Goal: Task Accomplishment & Management: Complete application form

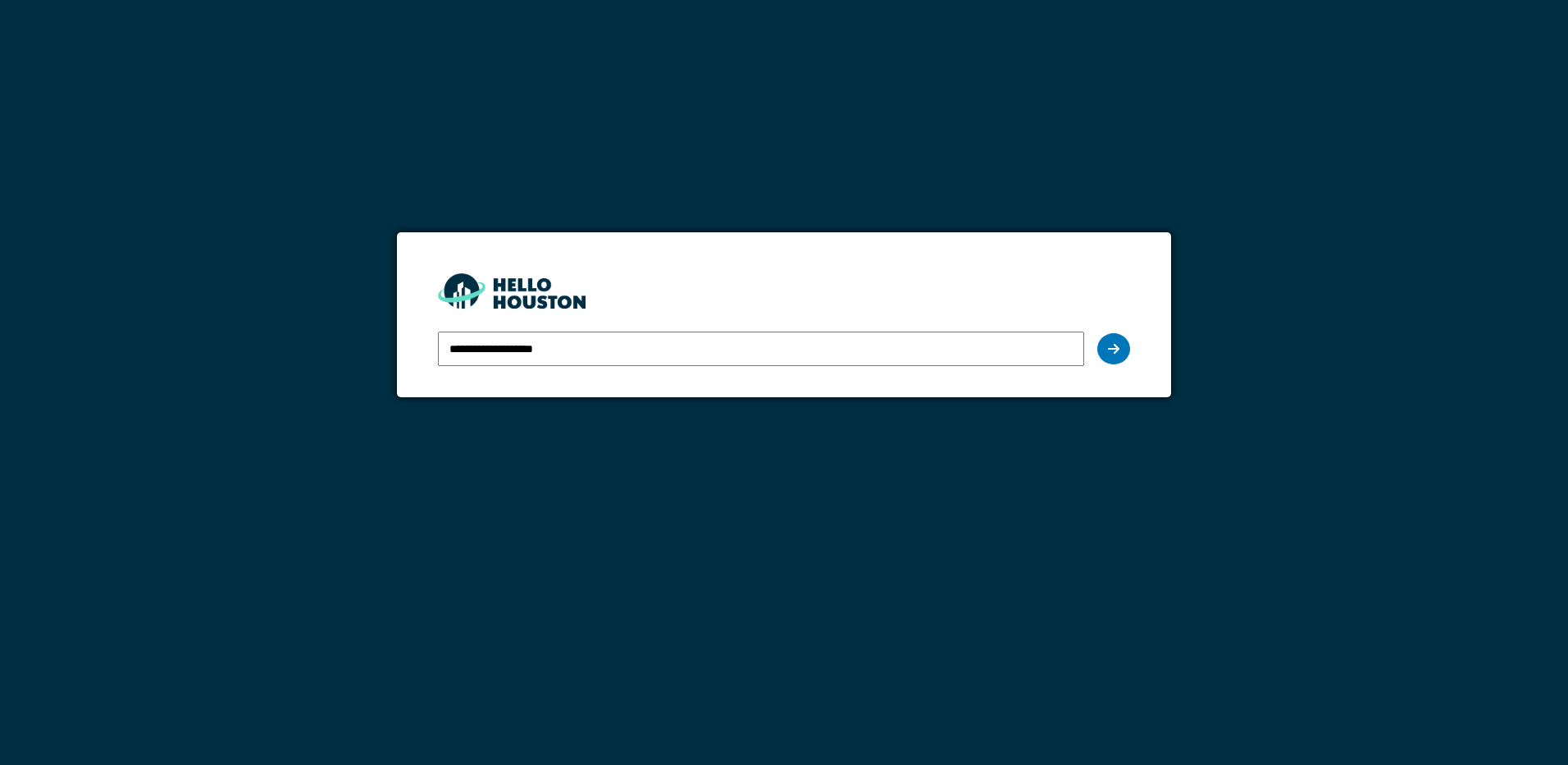
type input "**********"
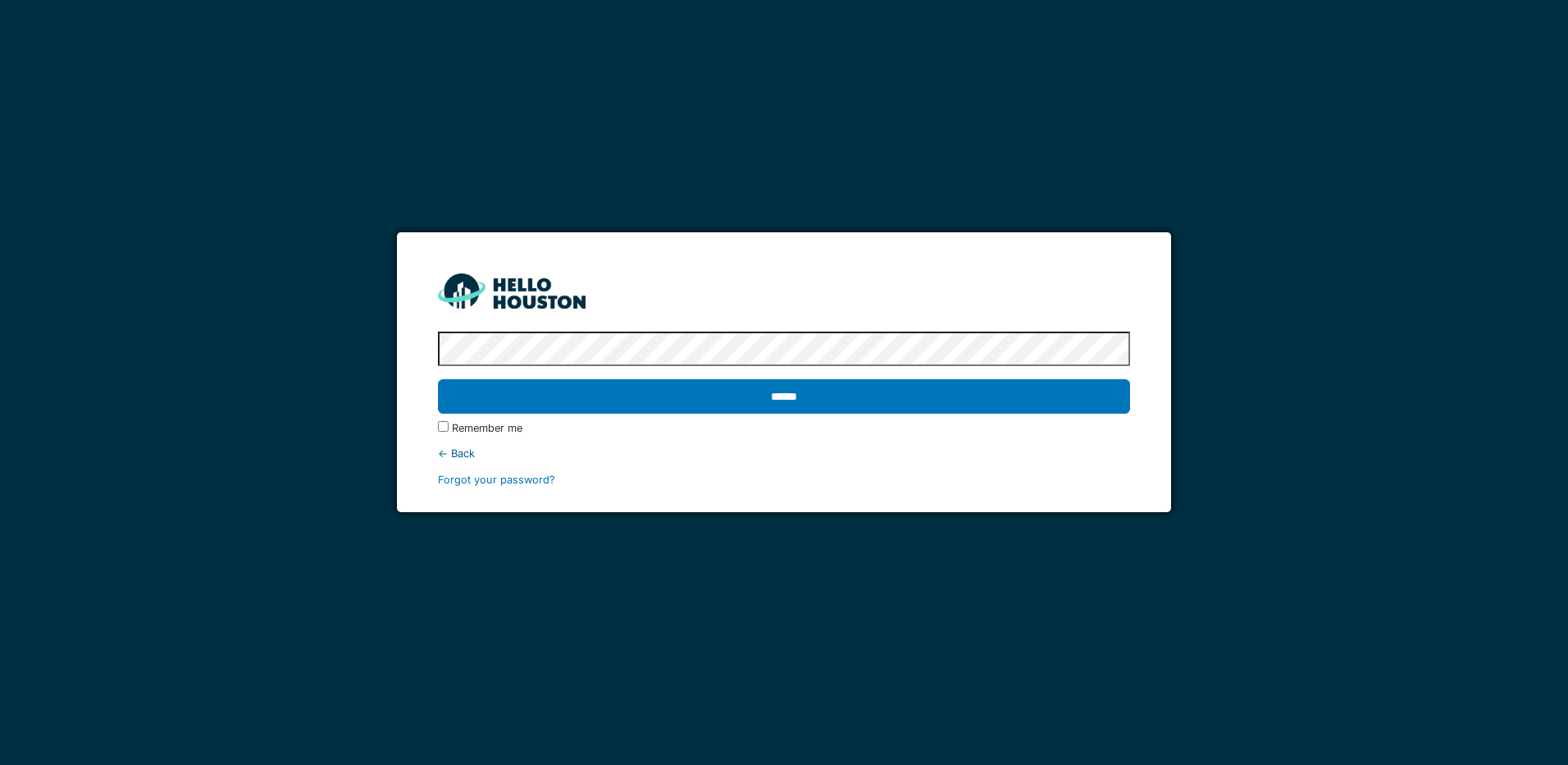
click at [438, 379] on input "******" at bounding box center [784, 396] width 691 height 34
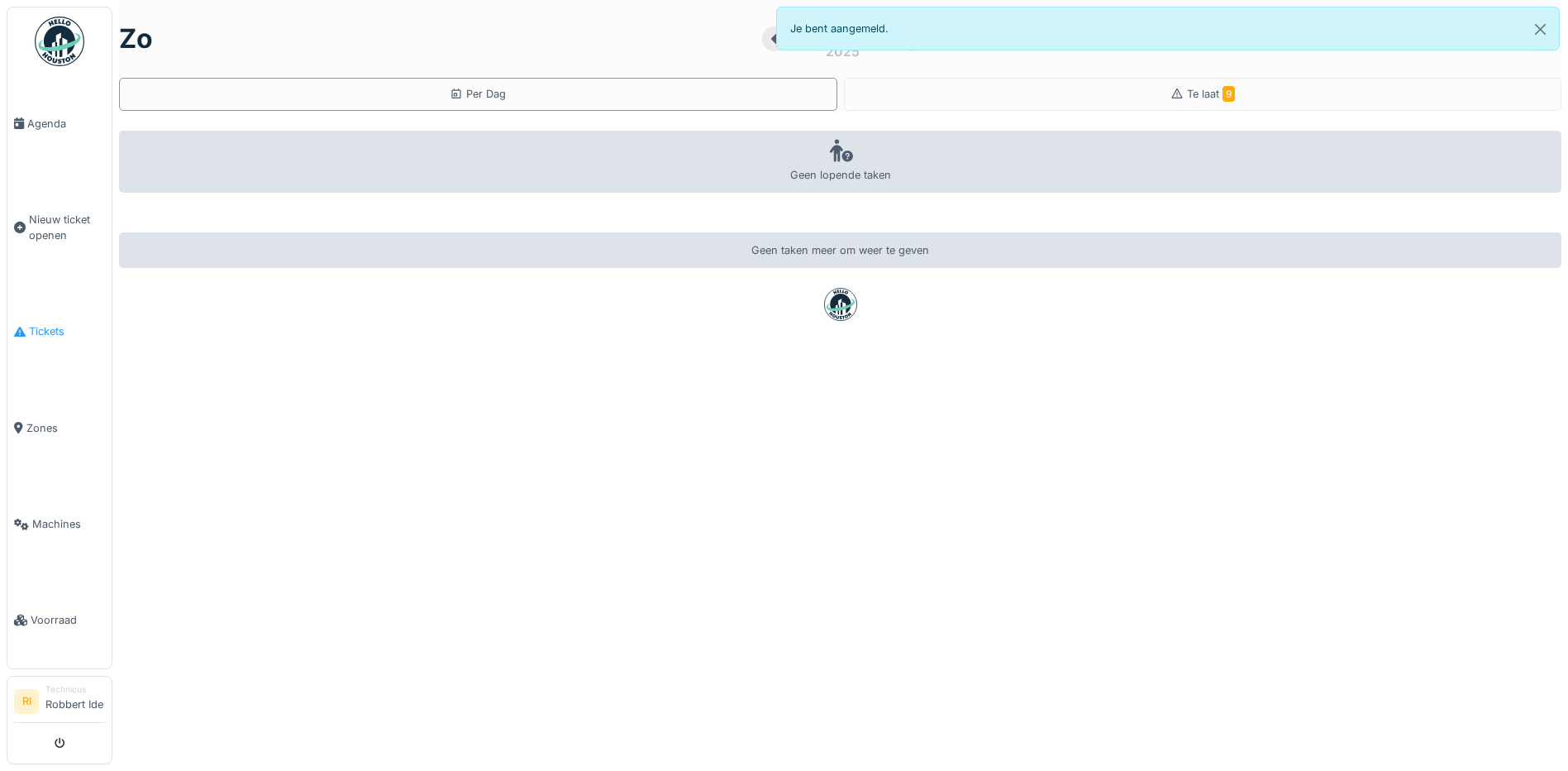
click at [63, 338] on span "Tickets" at bounding box center [66, 331] width 76 height 16
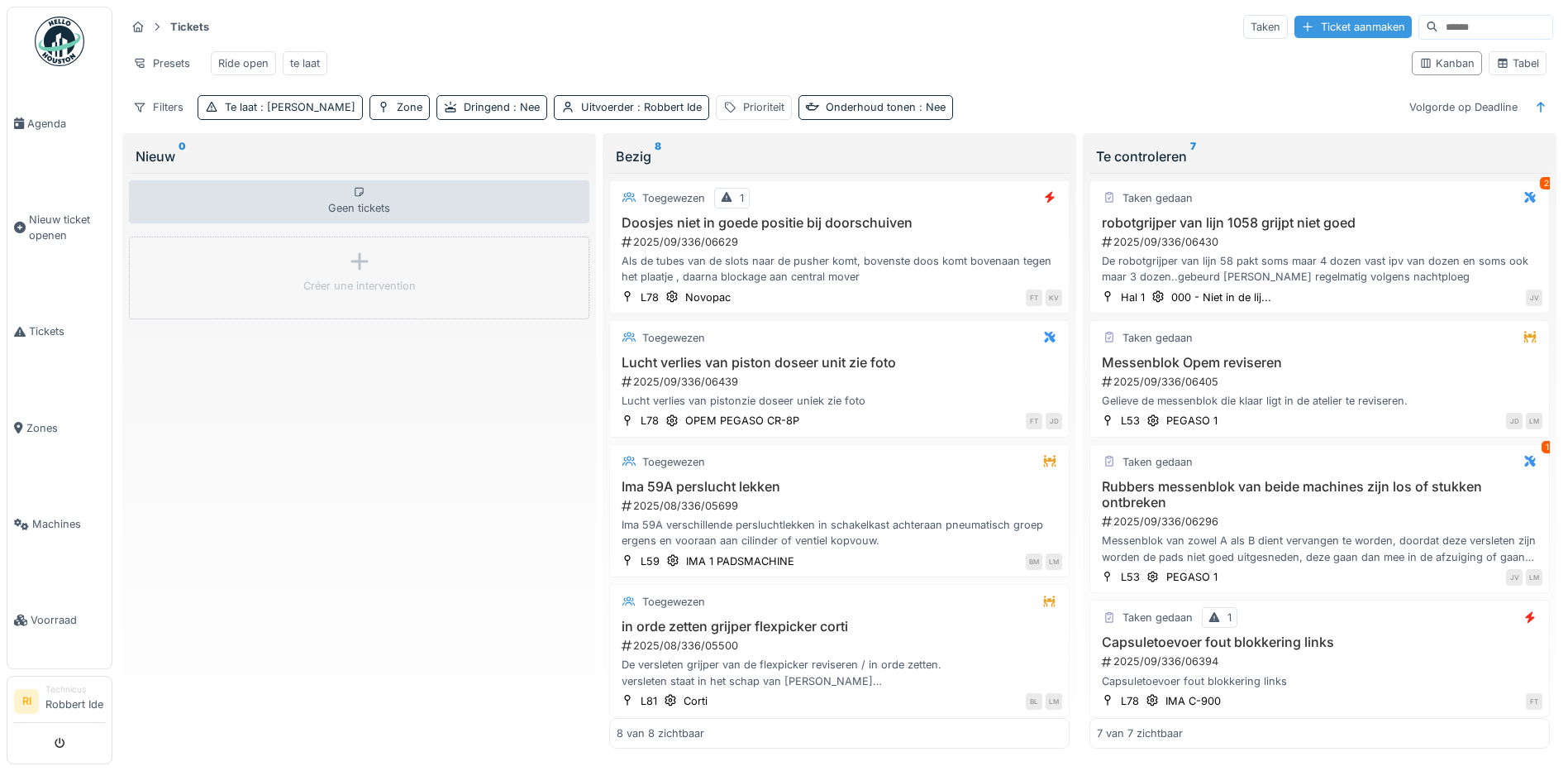
click at [1313, 33] on div "Ticket aanmaken" at bounding box center [1352, 27] width 117 height 23
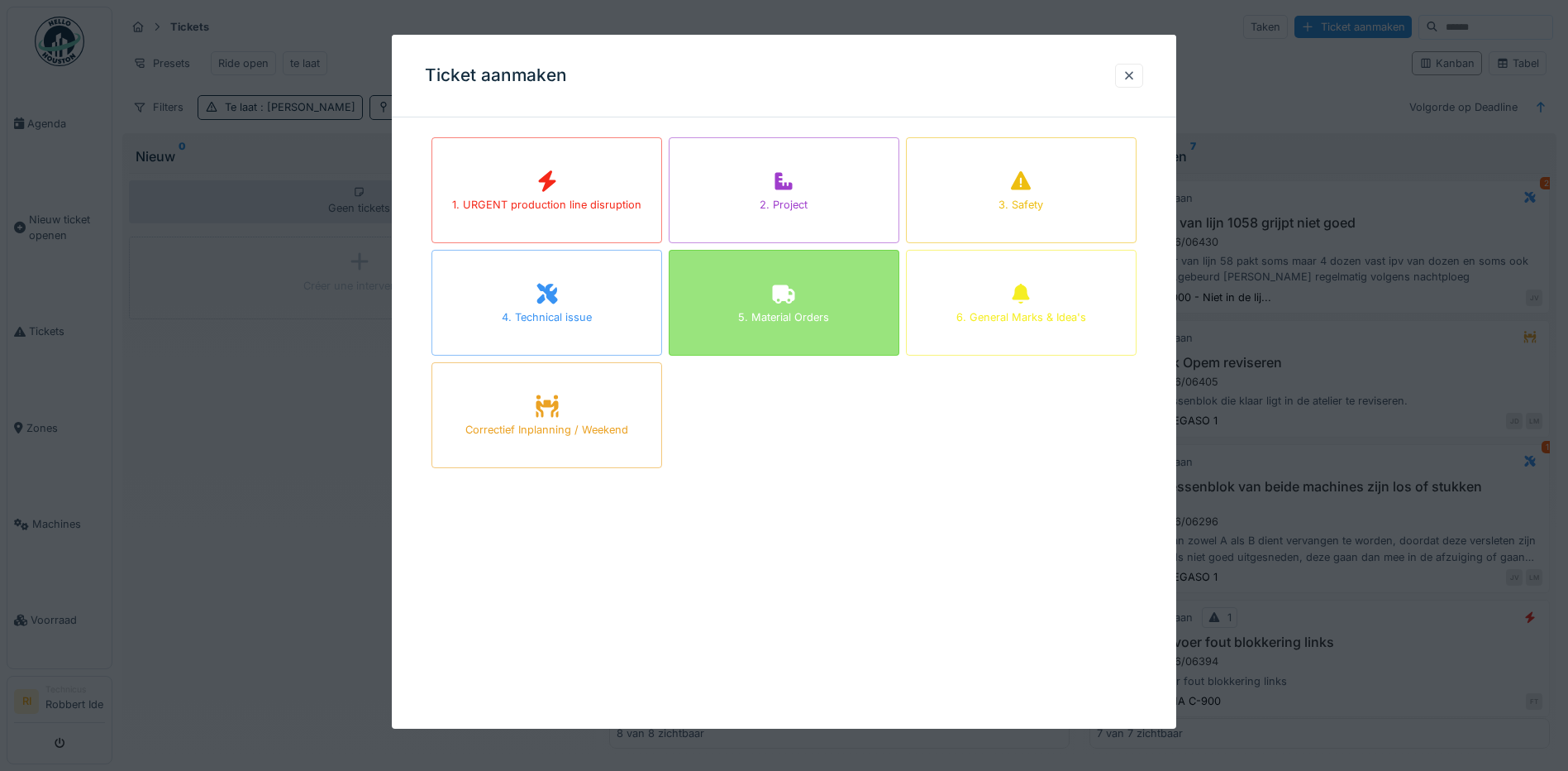
click at [855, 287] on div "5. Material Orders" at bounding box center [784, 302] width 231 height 106
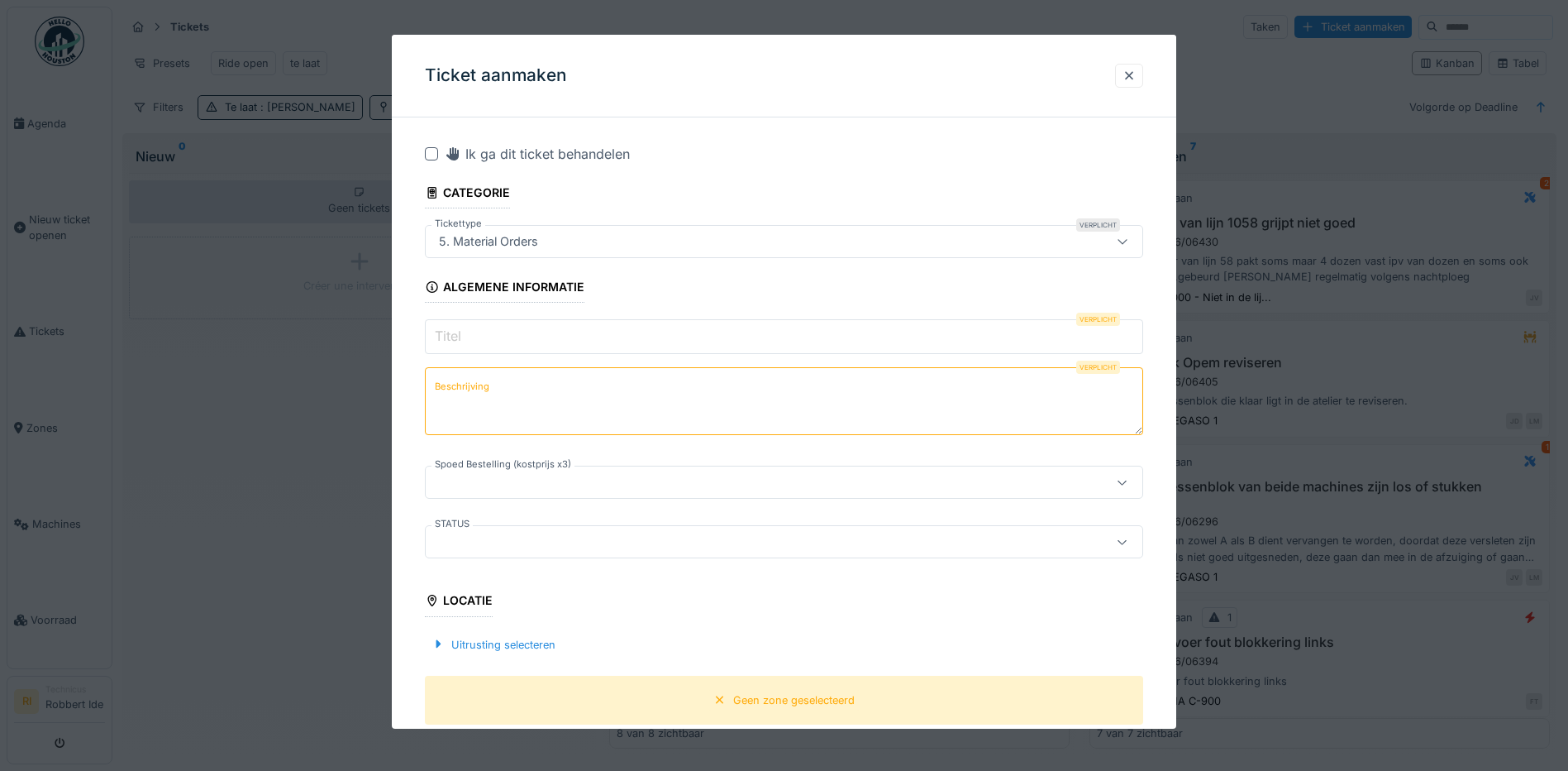
click at [529, 346] on input "Titel" at bounding box center [784, 336] width 718 height 35
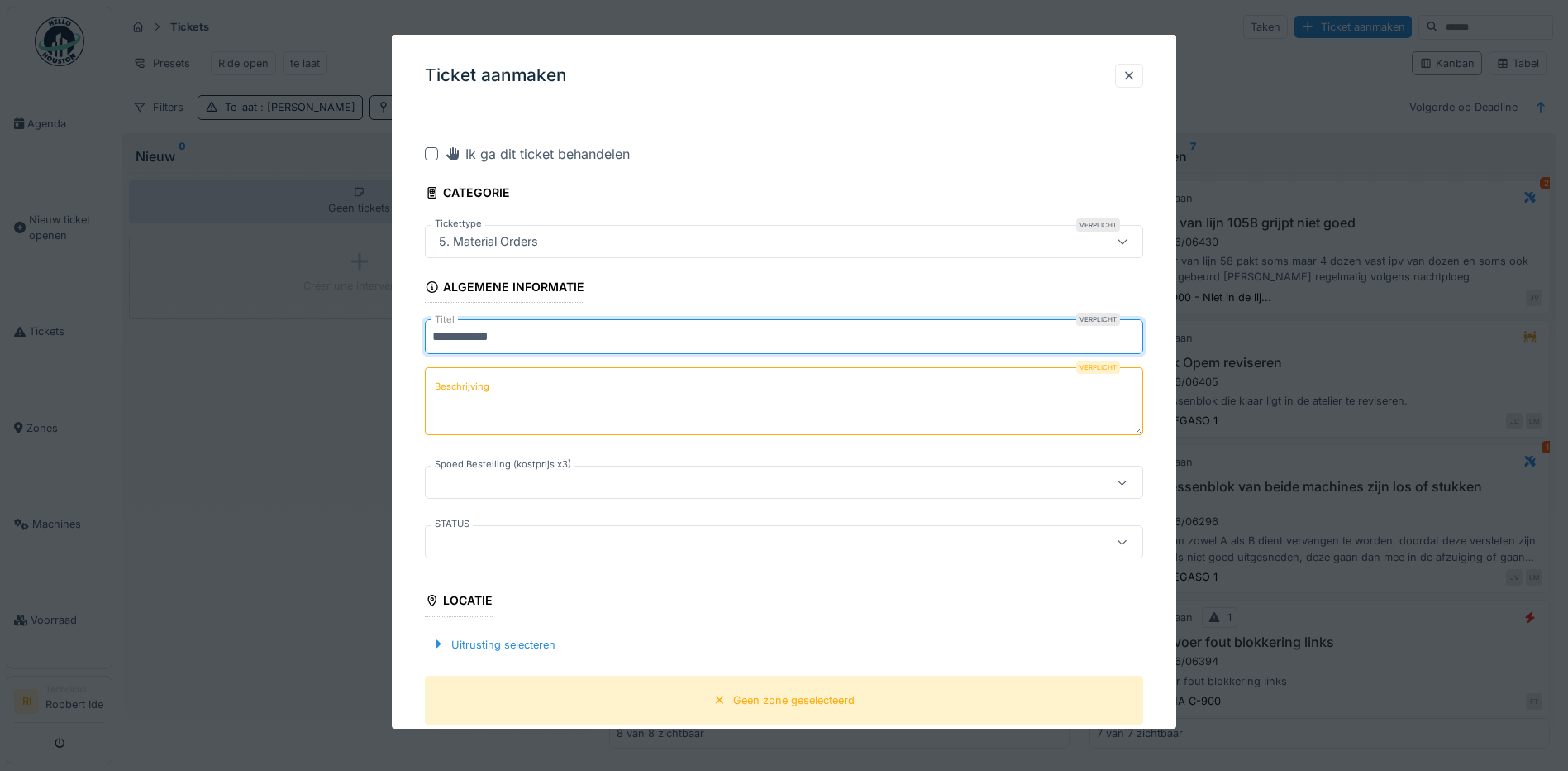
type input "**********"
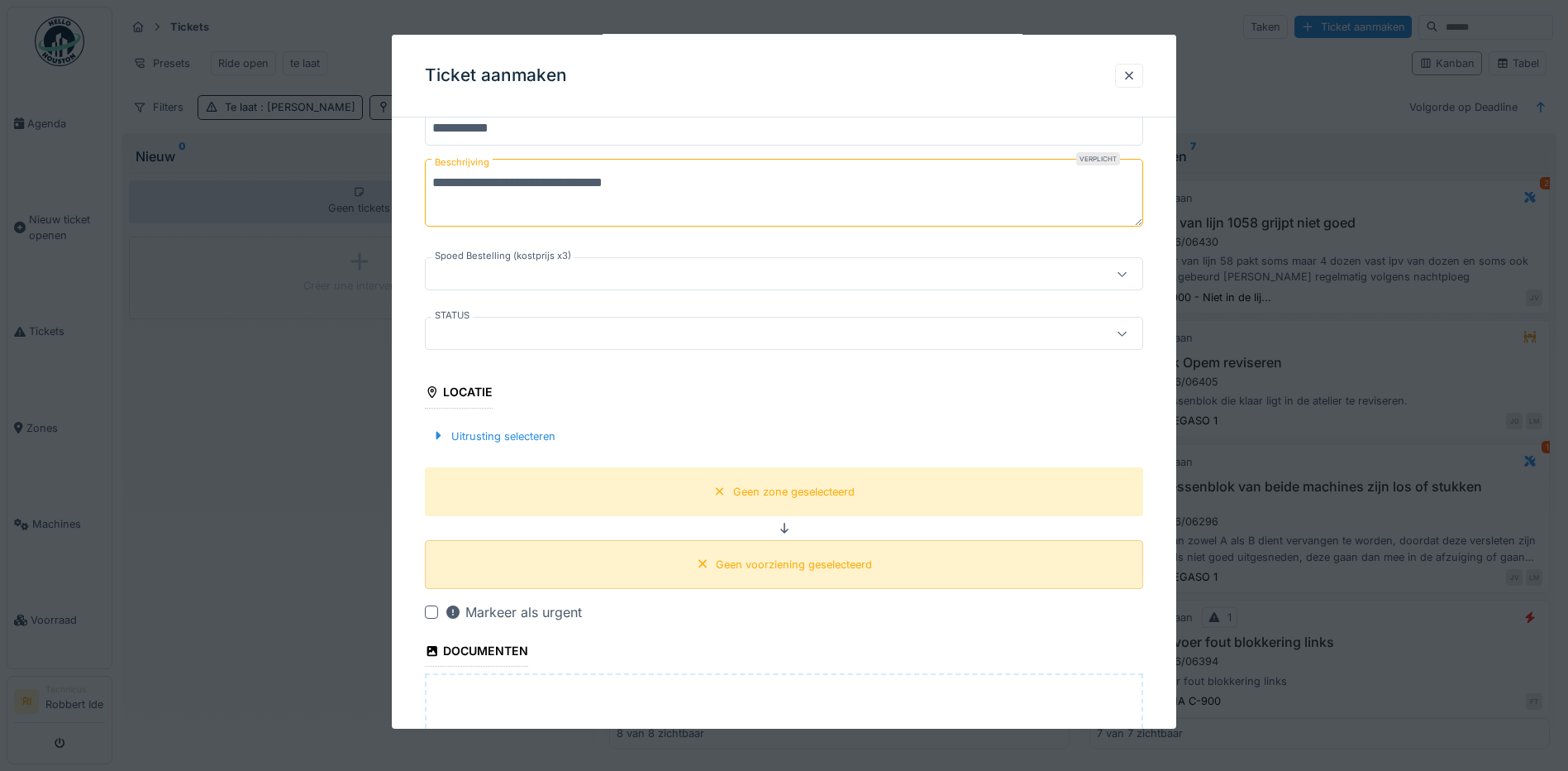
scroll to position [248, 0]
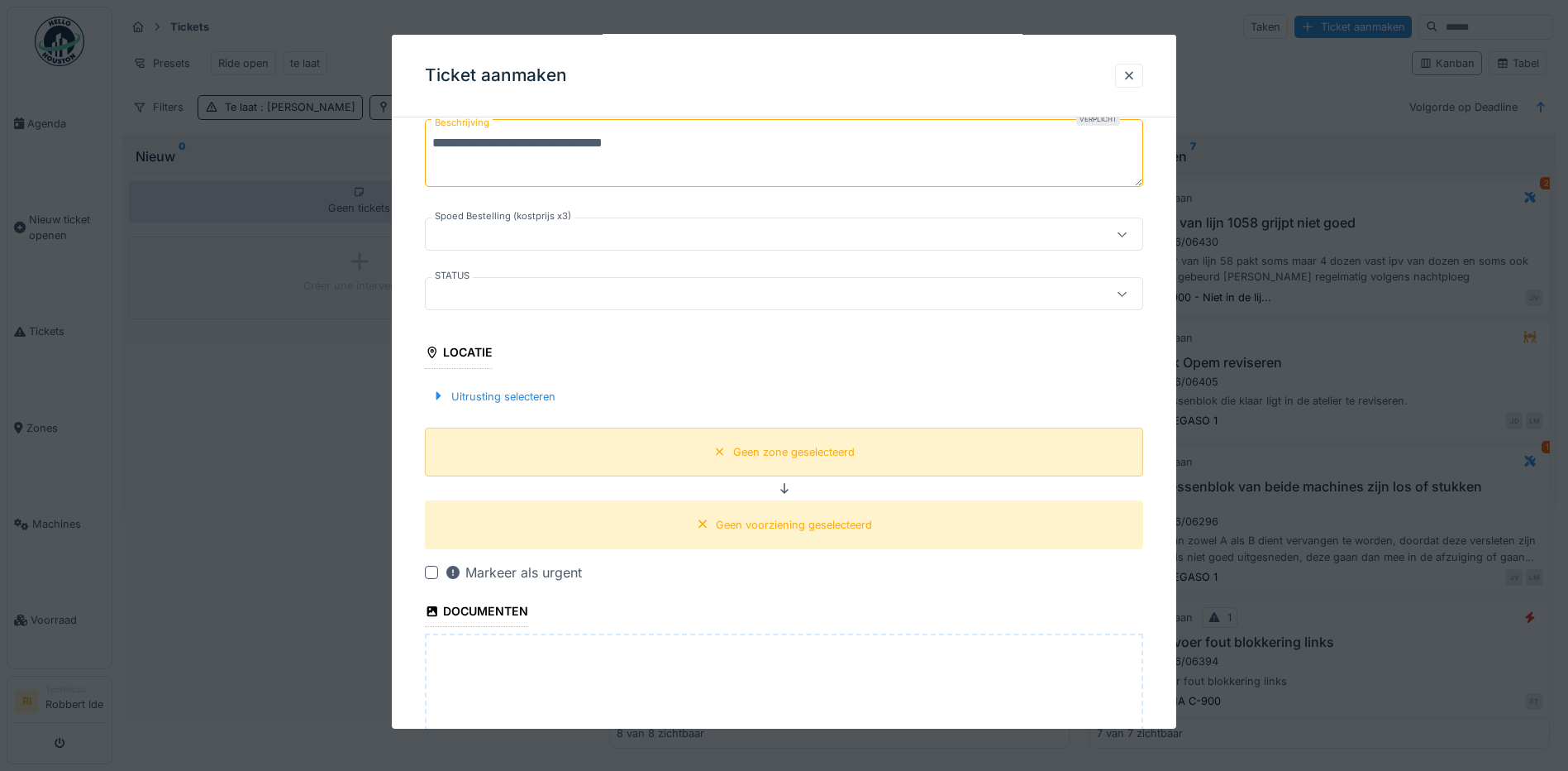
type textarea "**********"
click at [776, 450] on div "Geen zone geselecteerd" at bounding box center [793, 452] width 121 height 16
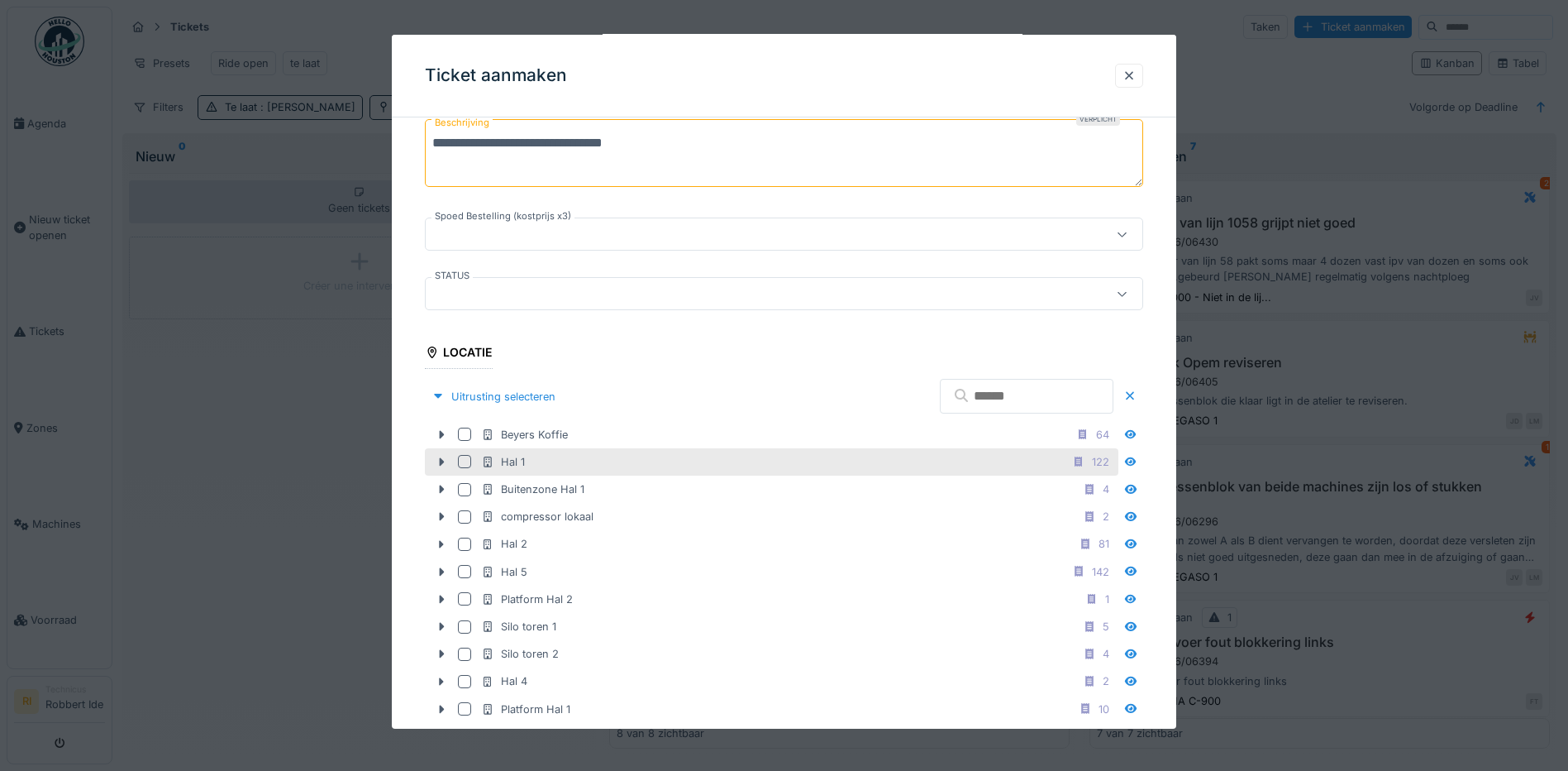
click at [460, 456] on div at bounding box center [464, 461] width 13 height 13
click at [443, 466] on icon at bounding box center [440, 461] width 13 height 11
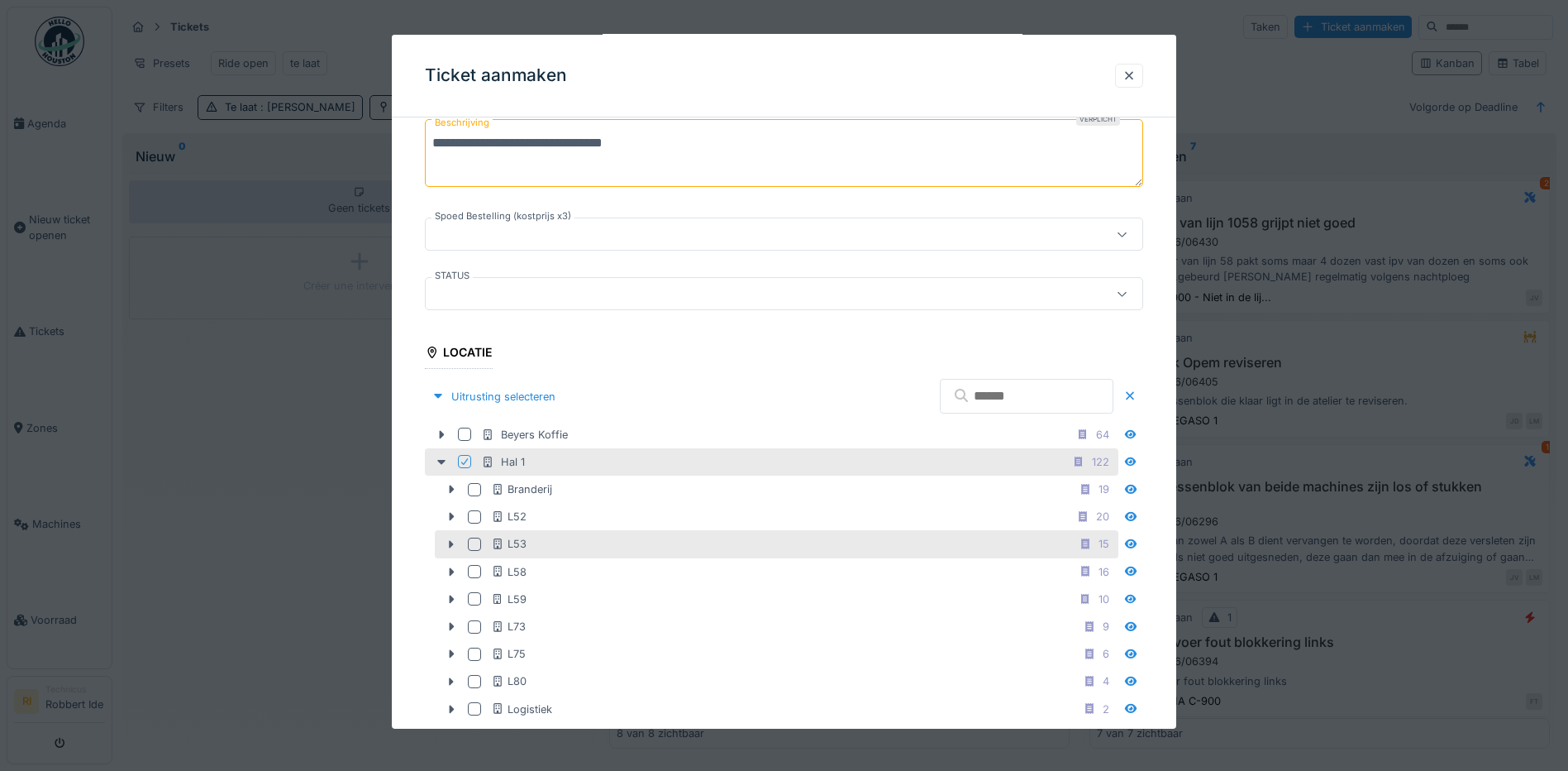
click at [476, 541] on div at bounding box center [474, 543] width 13 height 13
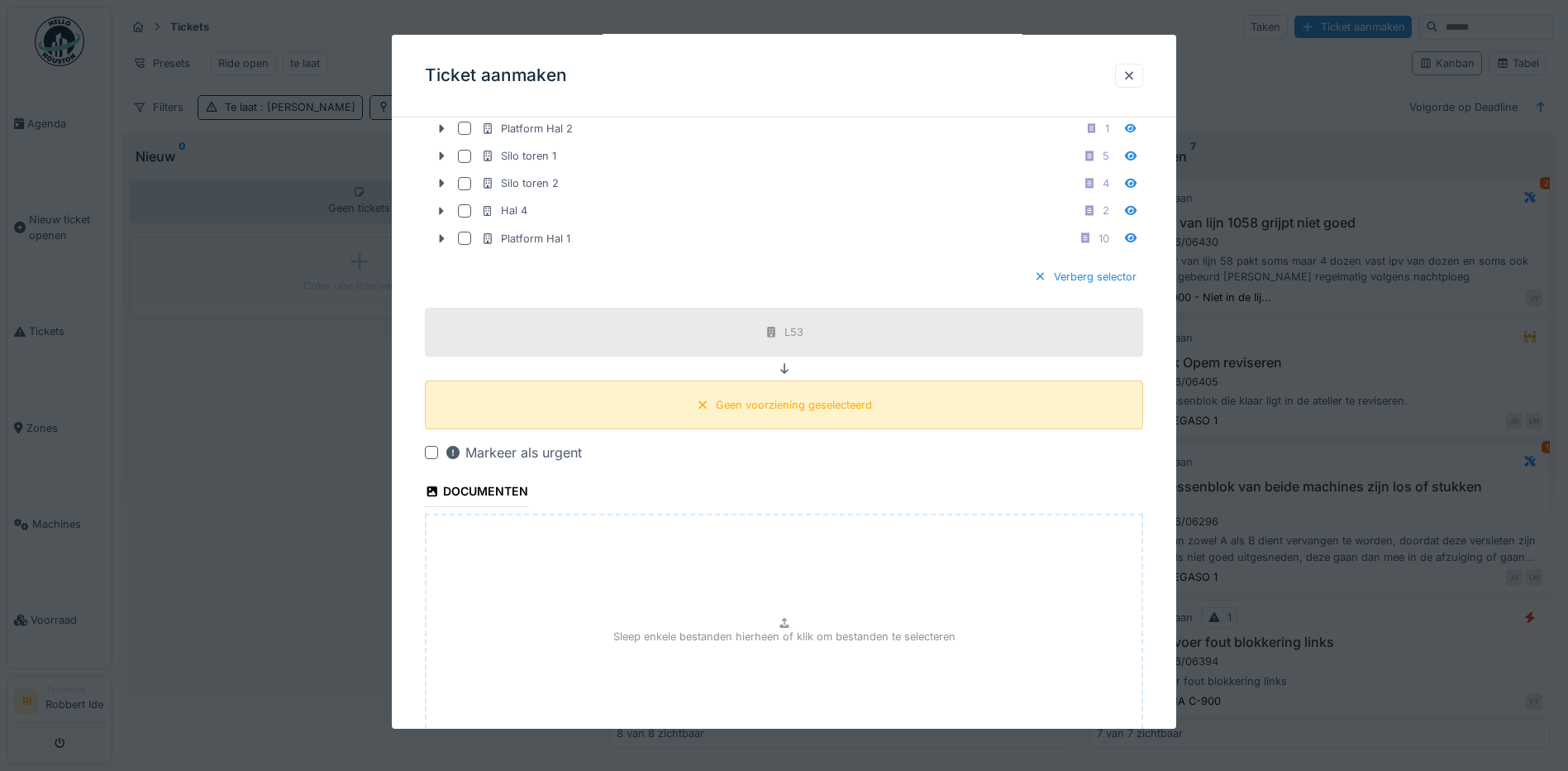
scroll to position [992, 0]
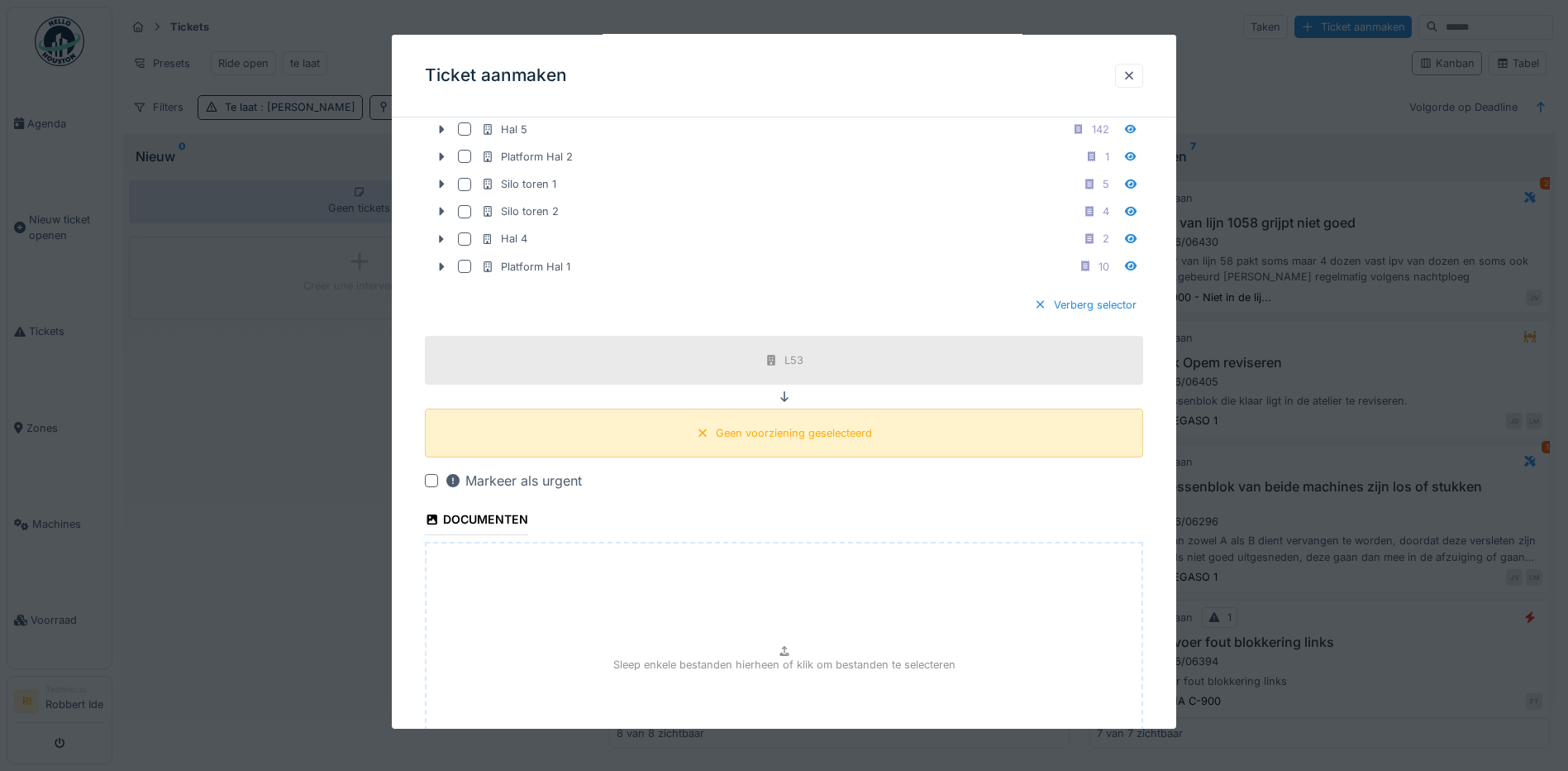
click at [777, 429] on div "Geen voorziening geselecteerd" at bounding box center [793, 432] width 156 height 16
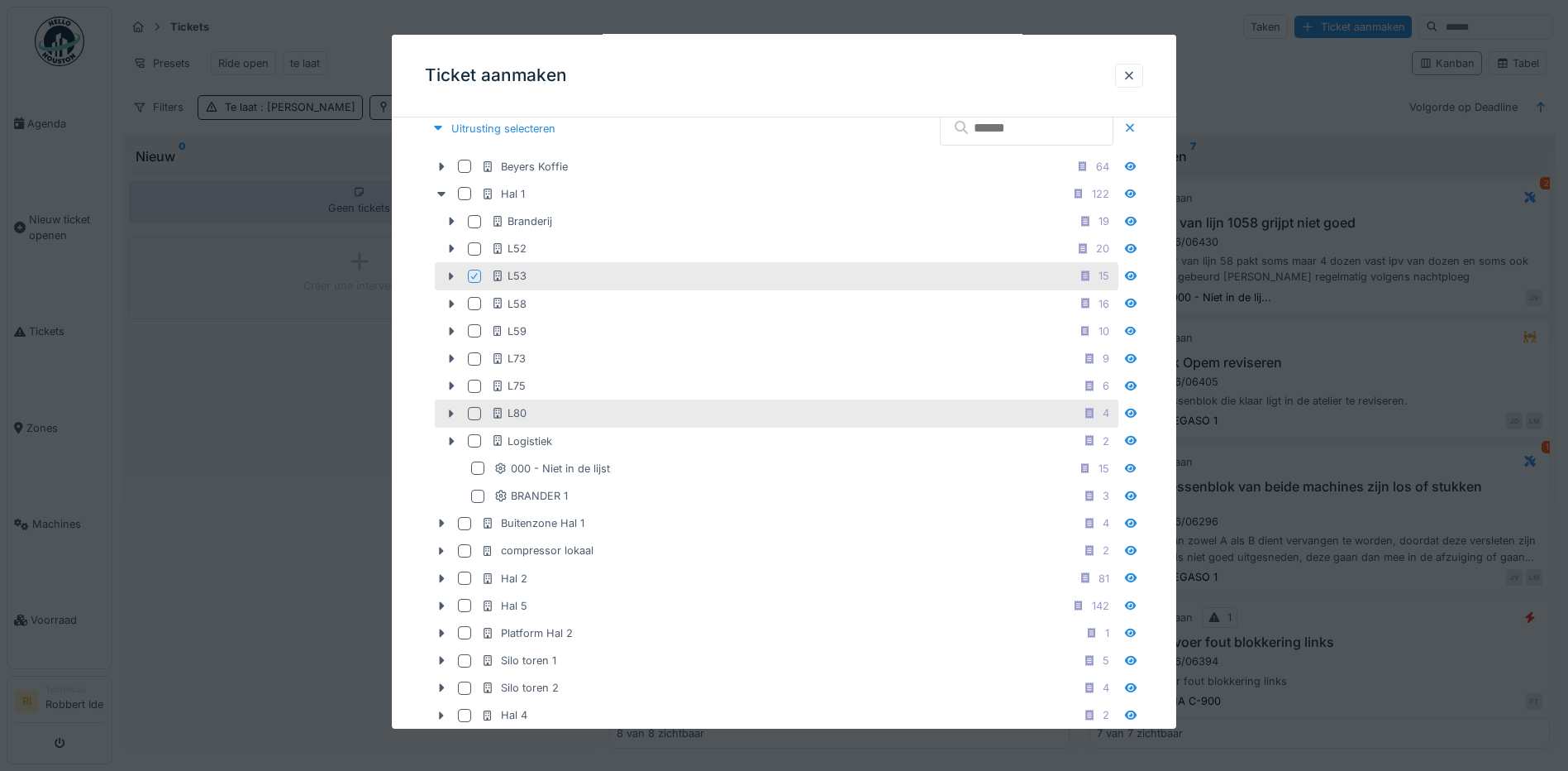
scroll to position [496, 0]
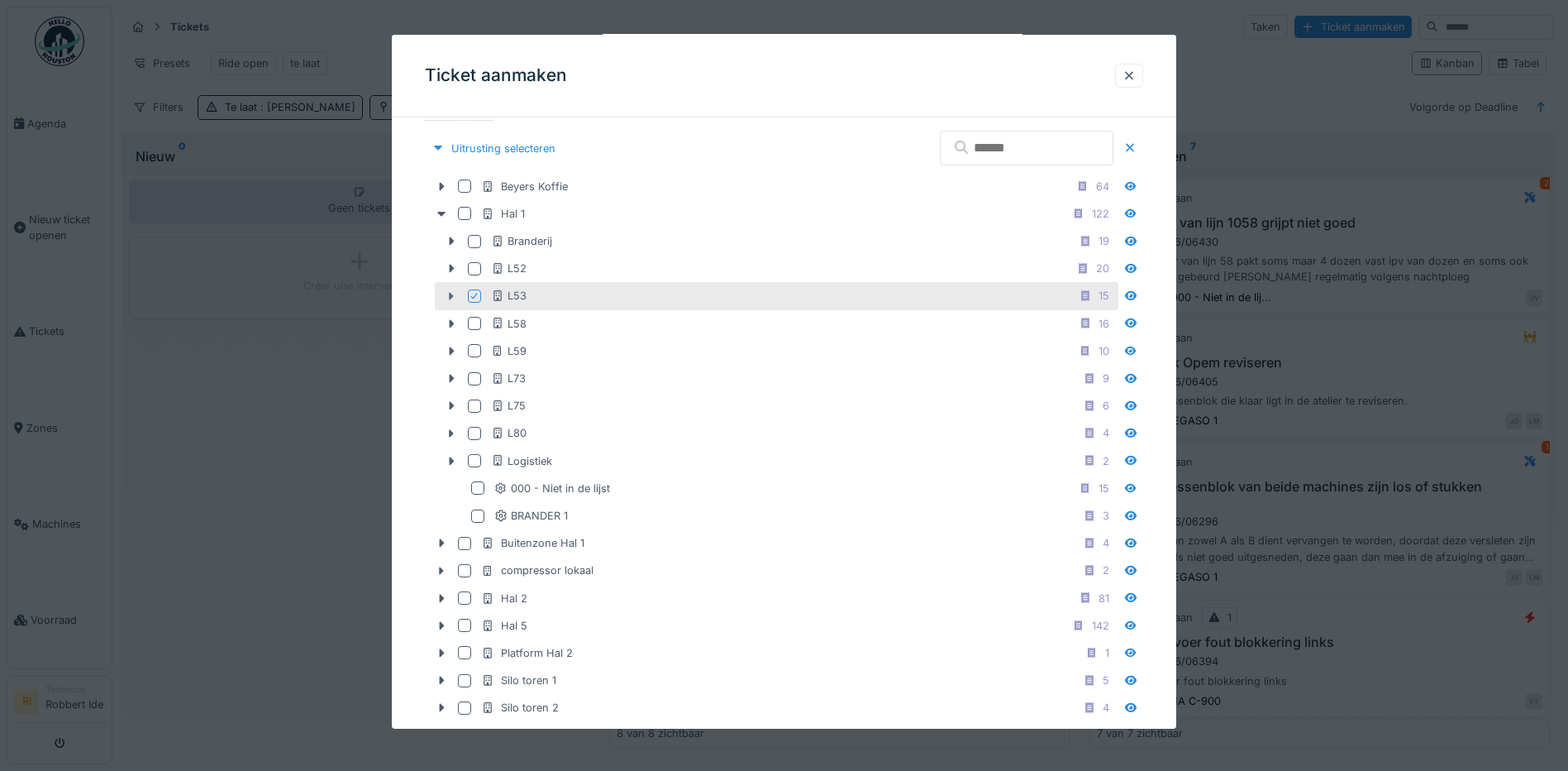
click at [455, 294] on icon at bounding box center [451, 296] width 13 height 11
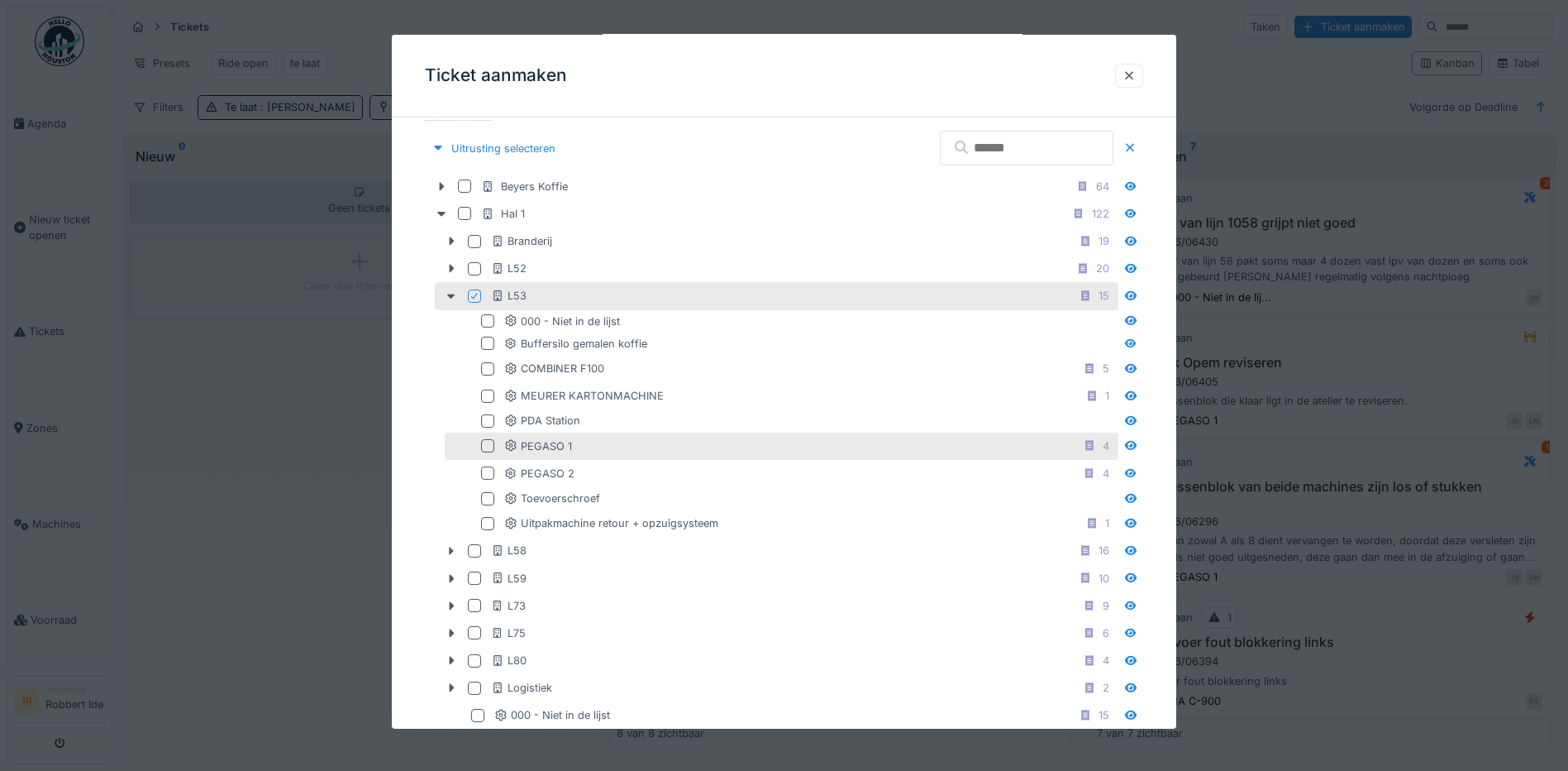
click at [491, 444] on div at bounding box center [486, 445] width 13 height 13
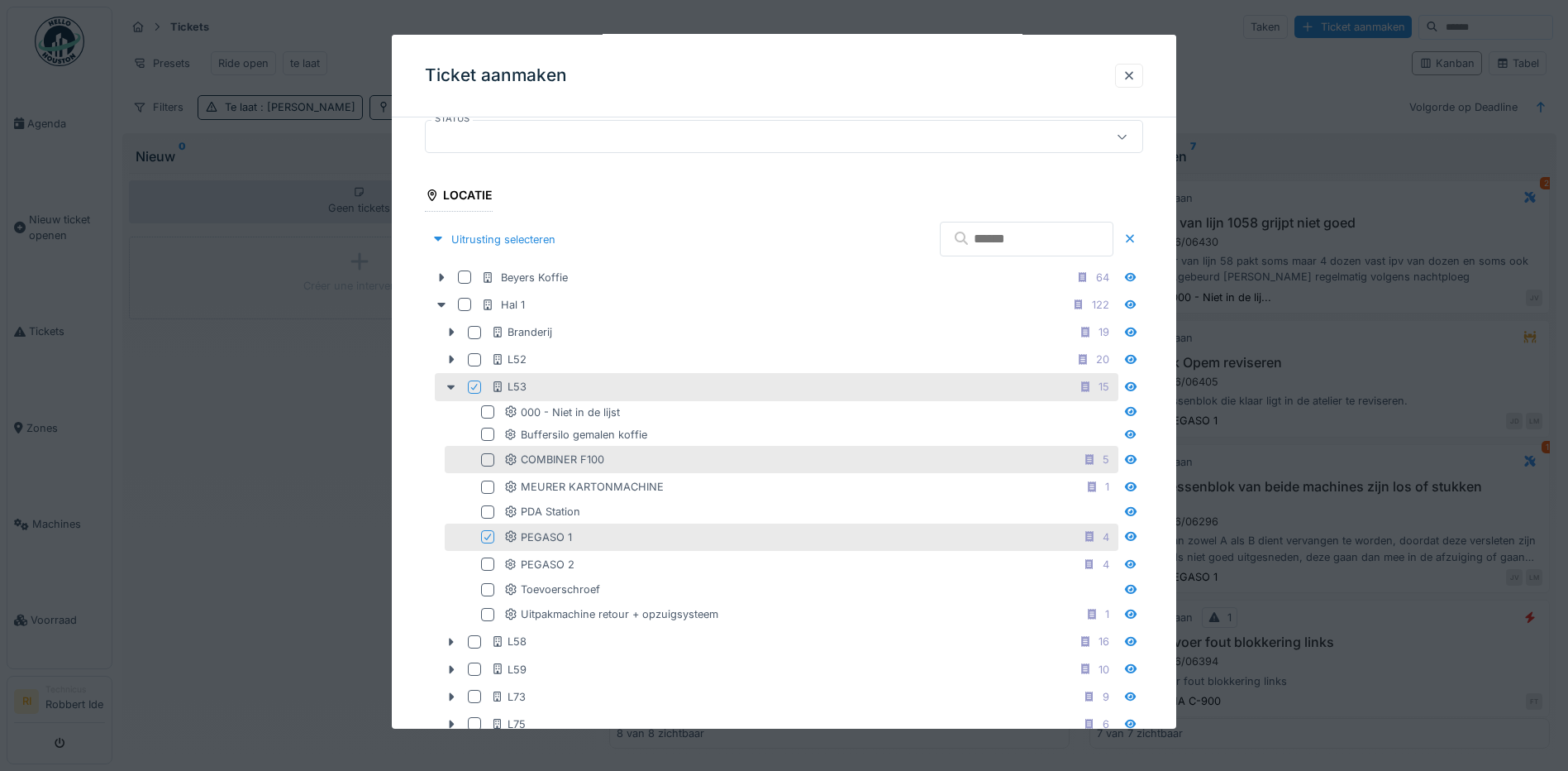
scroll to position [396, 0]
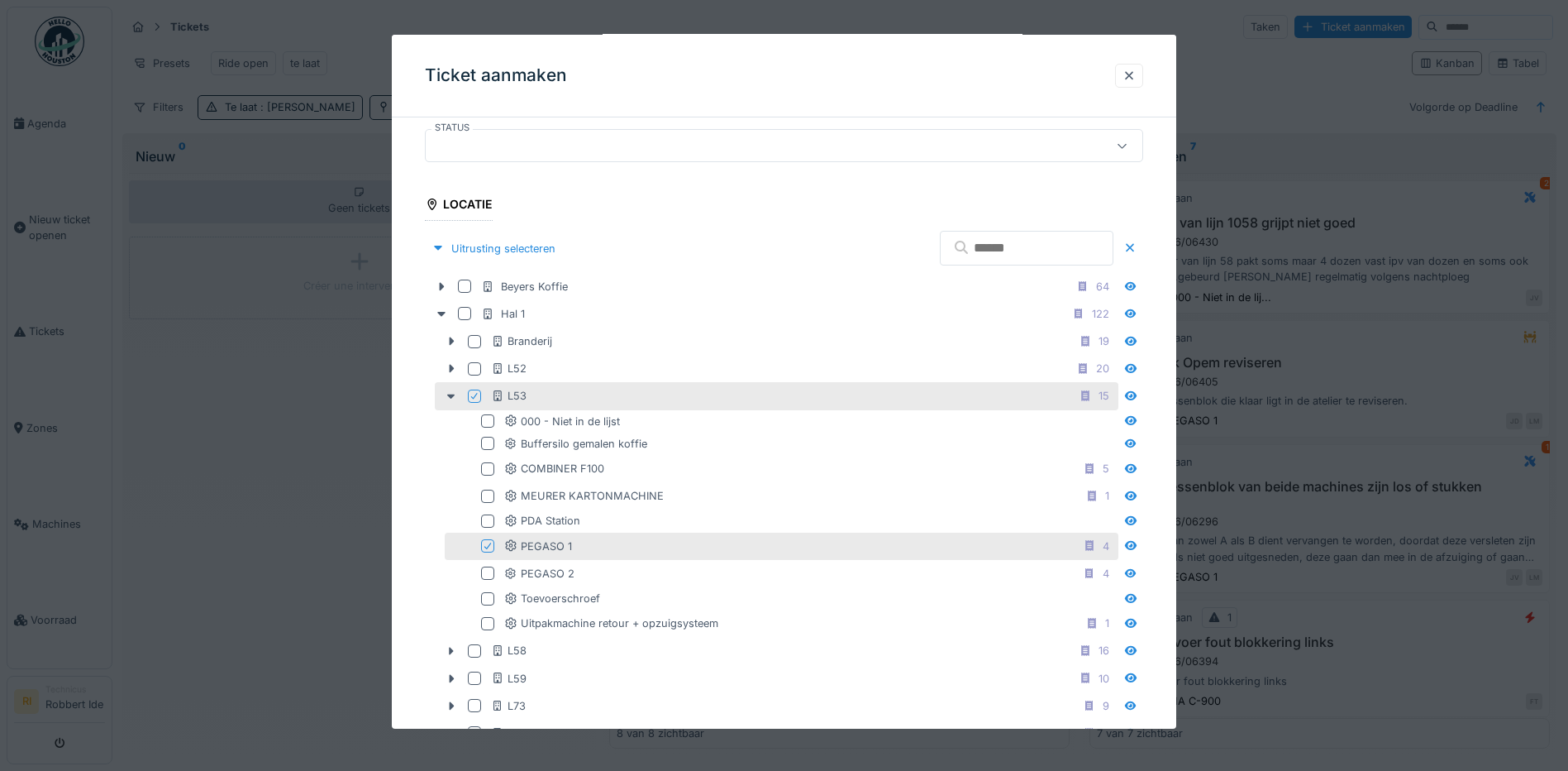
click at [473, 393] on icon at bounding box center [475, 396] width 10 height 8
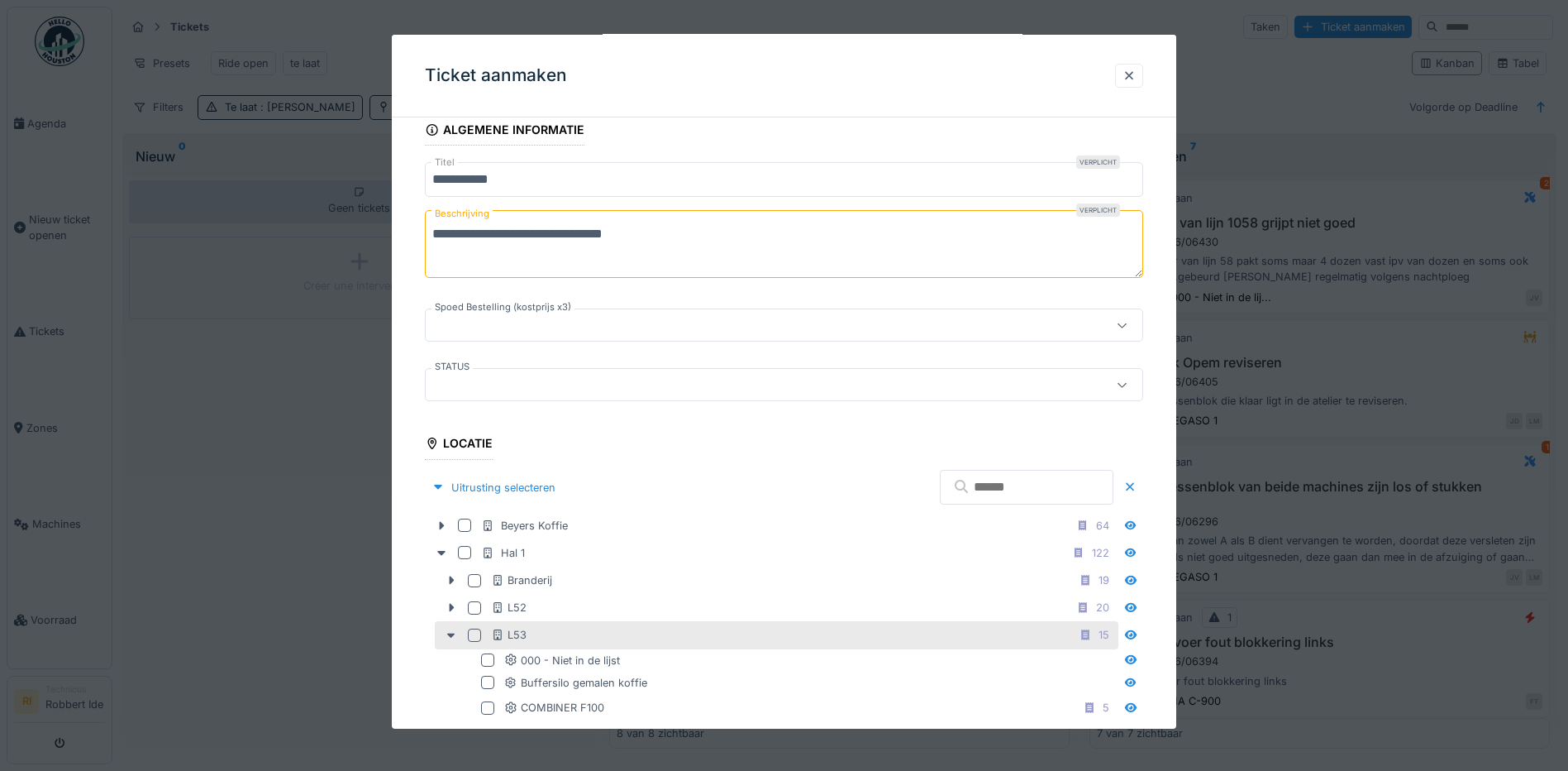
scroll to position [148, 0]
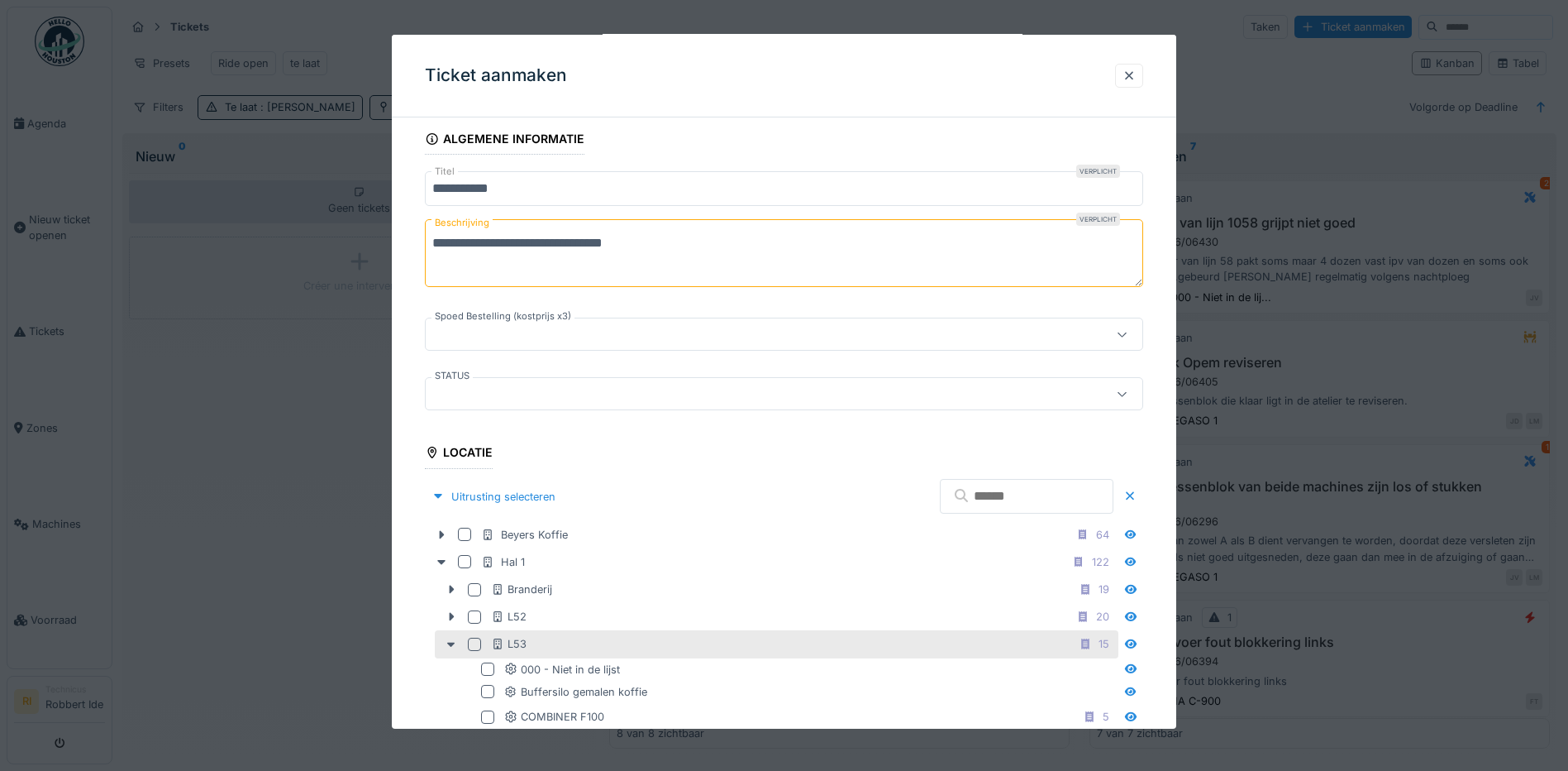
click at [1069, 508] on input "text" at bounding box center [1026, 496] width 174 height 35
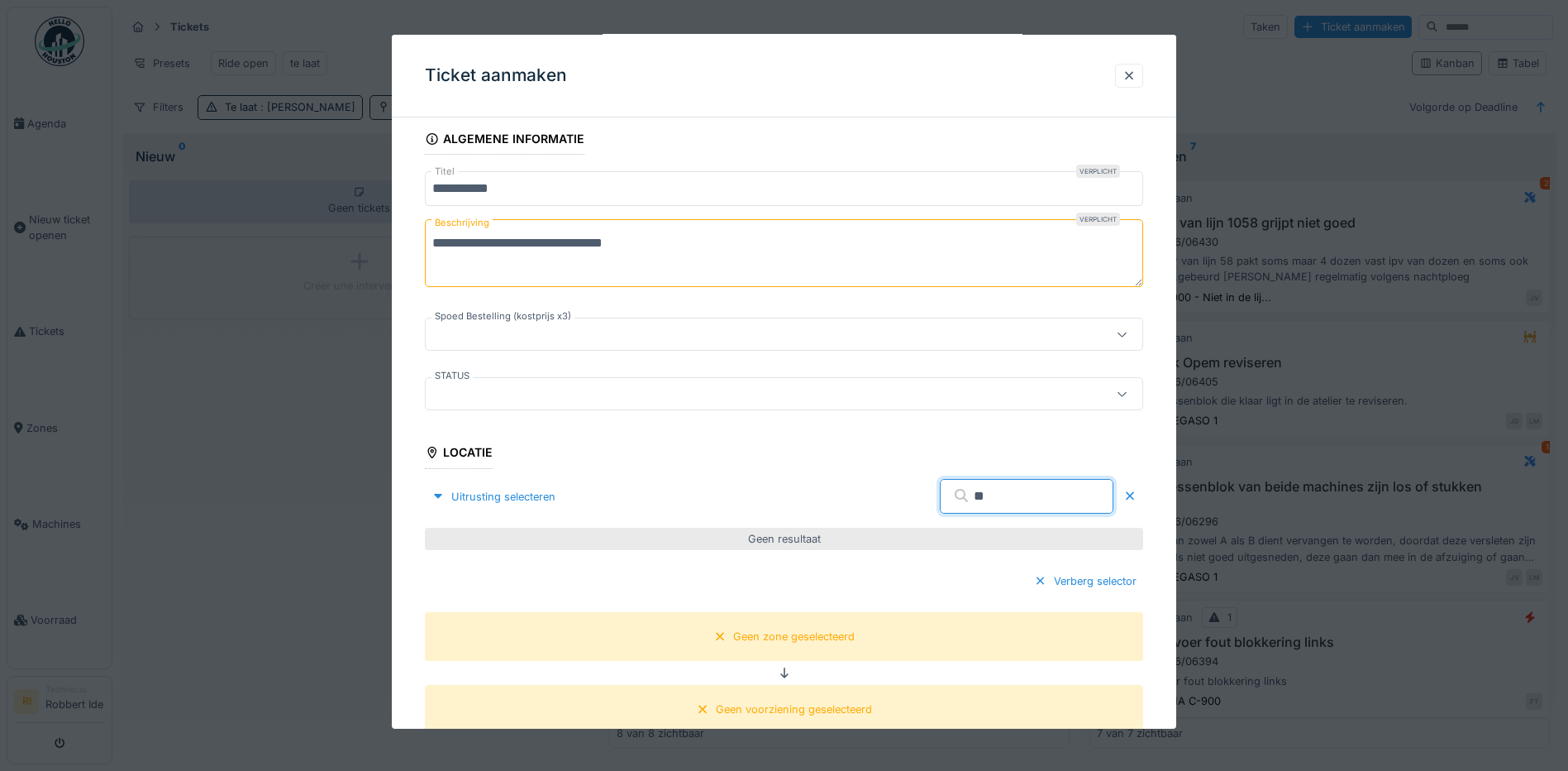
type input "*"
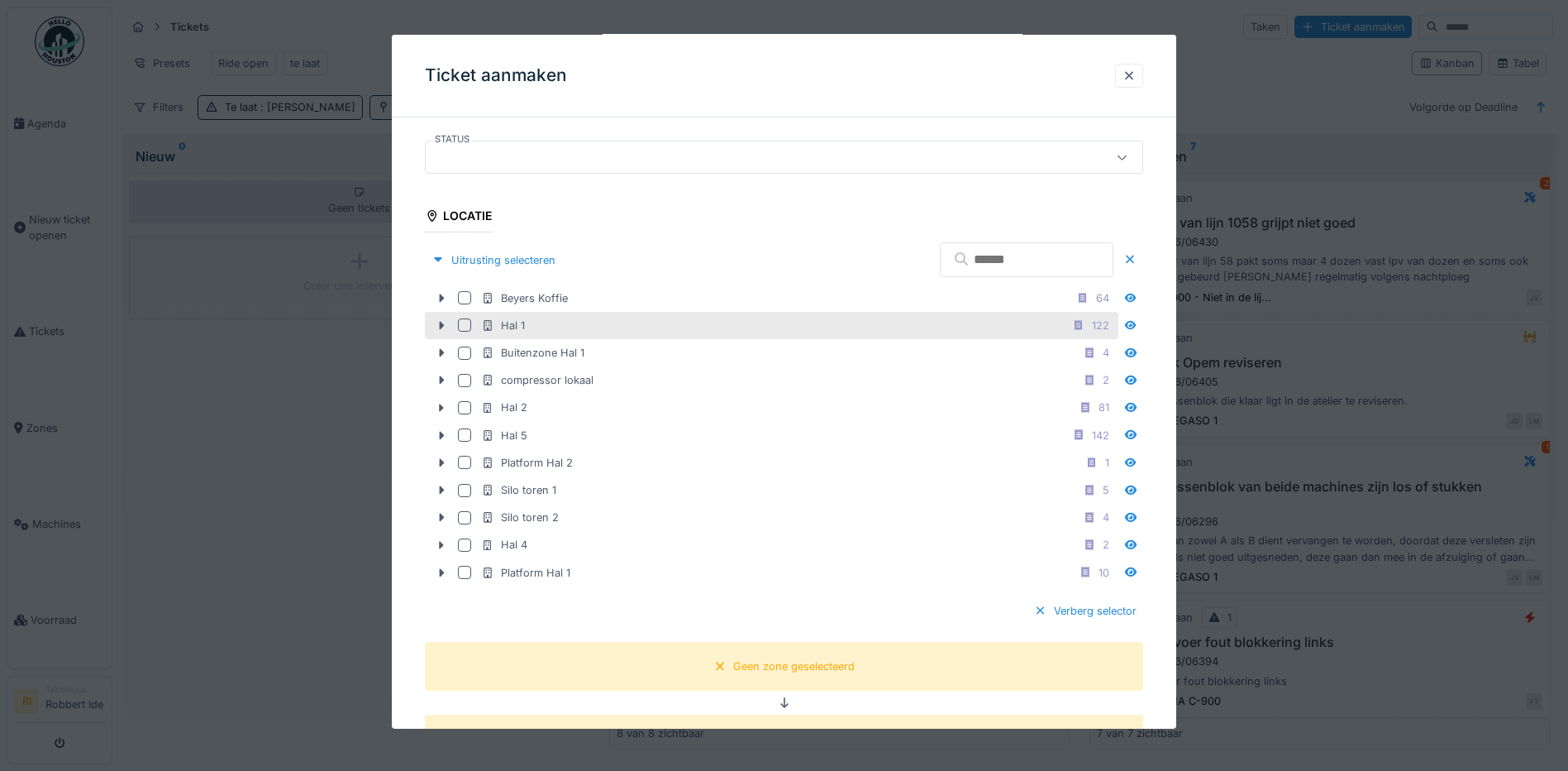
scroll to position [479, 0]
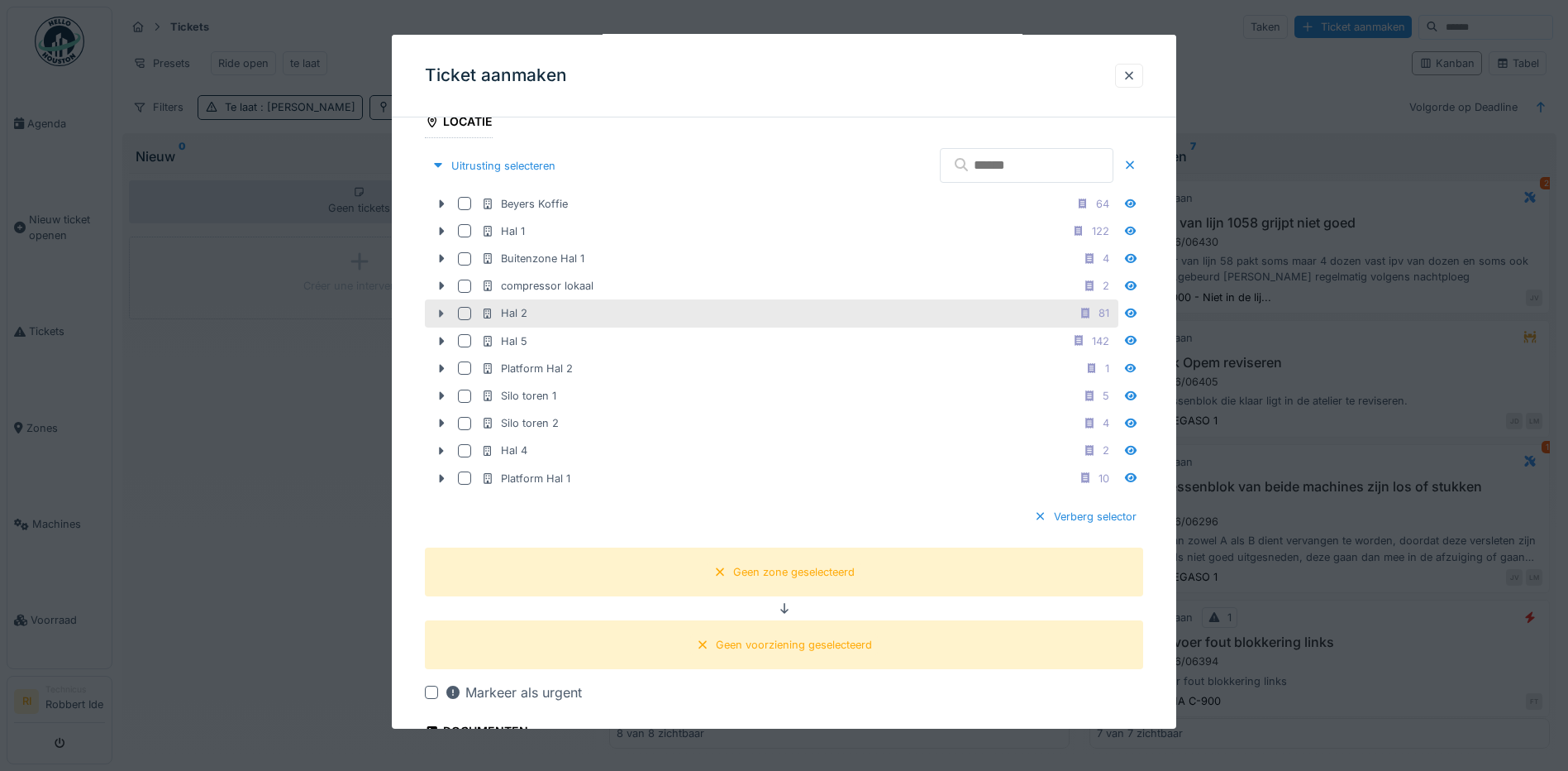
click at [440, 318] on icon at bounding box center [440, 313] width 13 height 11
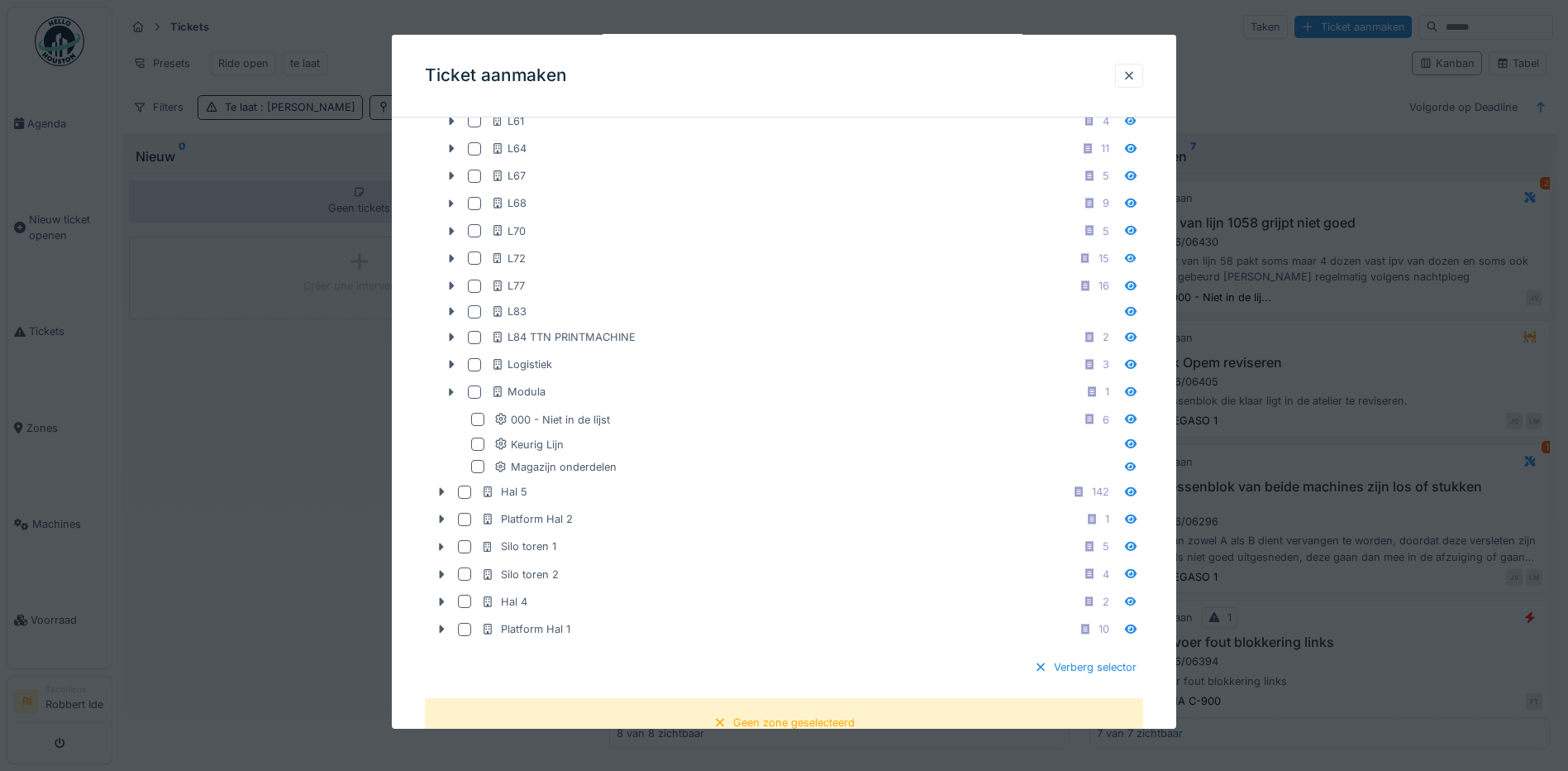
scroll to position [727, 0]
click at [481, 463] on div at bounding box center [477, 465] width 13 height 13
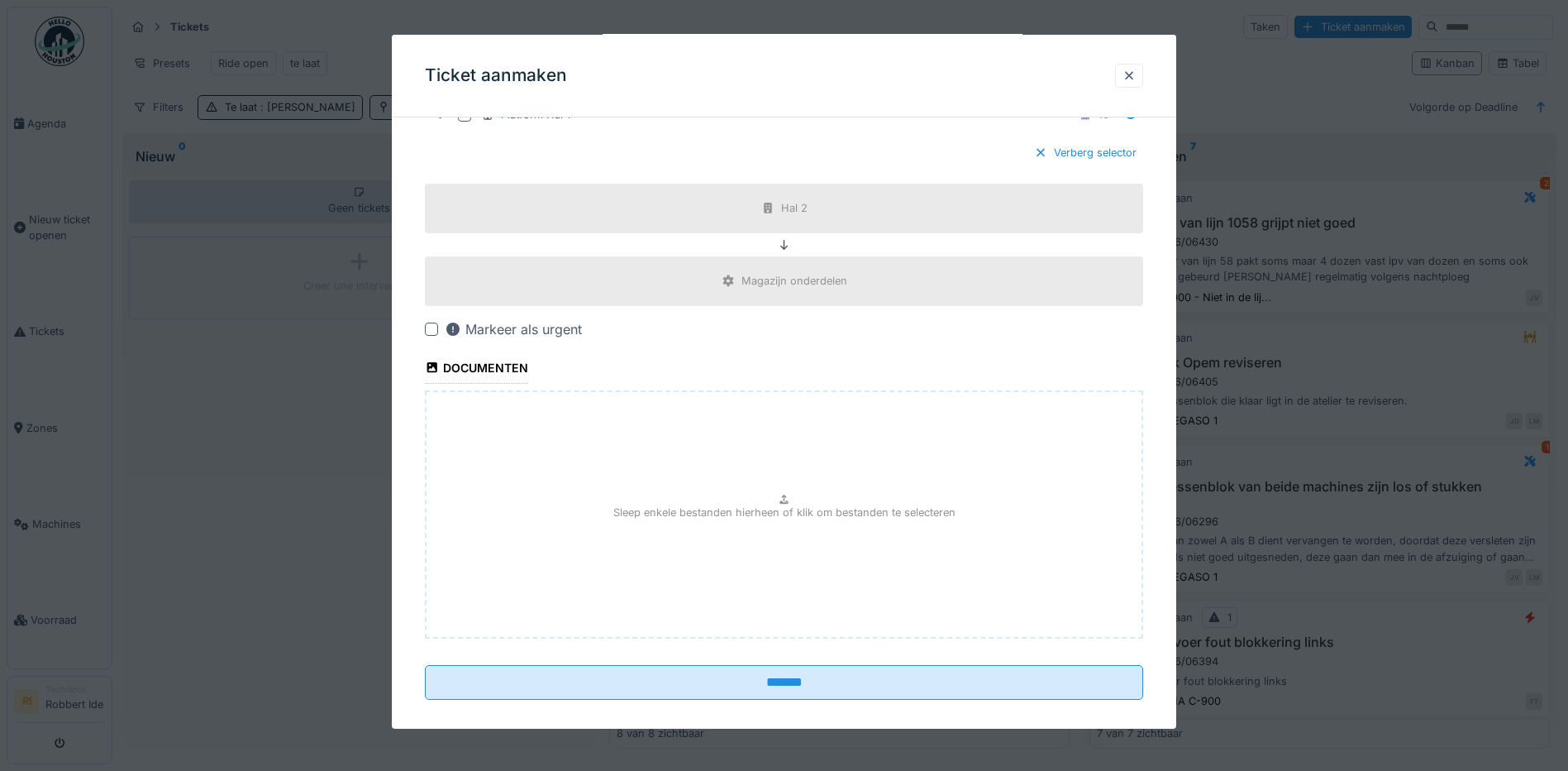
scroll to position [1258, 0]
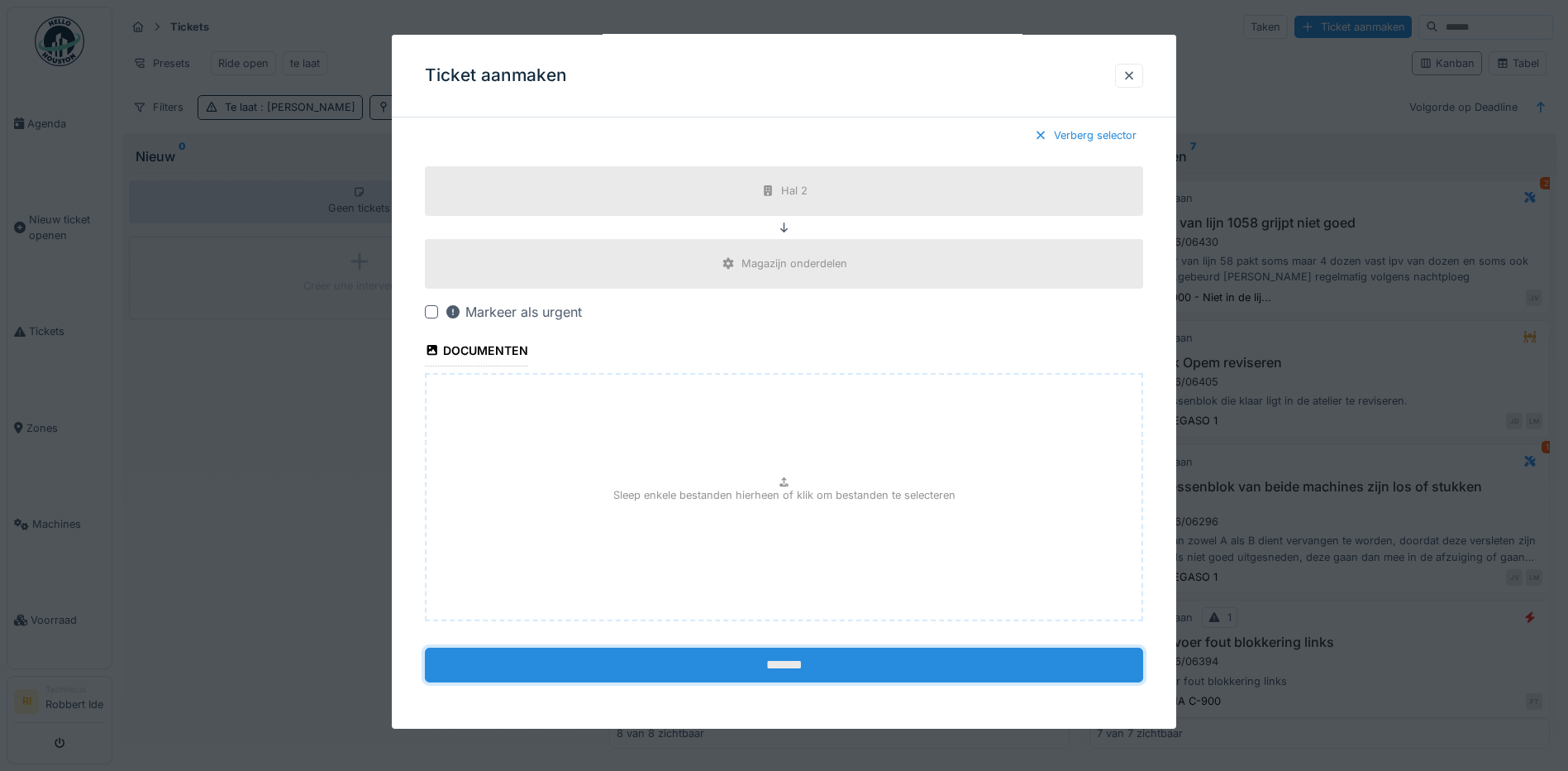
click at [900, 661] on input "*******" at bounding box center [784, 664] width 718 height 35
